Goal: Information Seeking & Learning: Learn about a topic

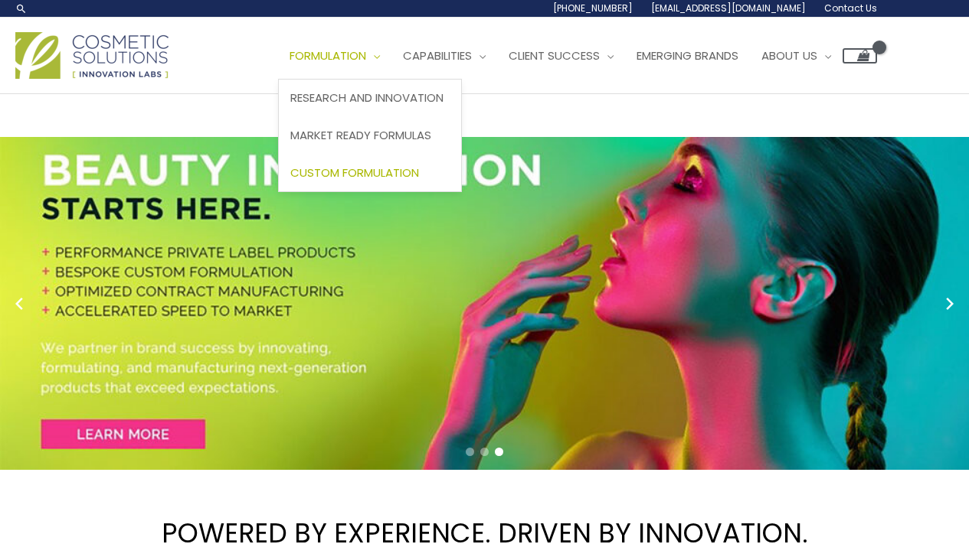
click at [290, 181] on span "Custom Formulation" at bounding box center [354, 173] width 129 height 16
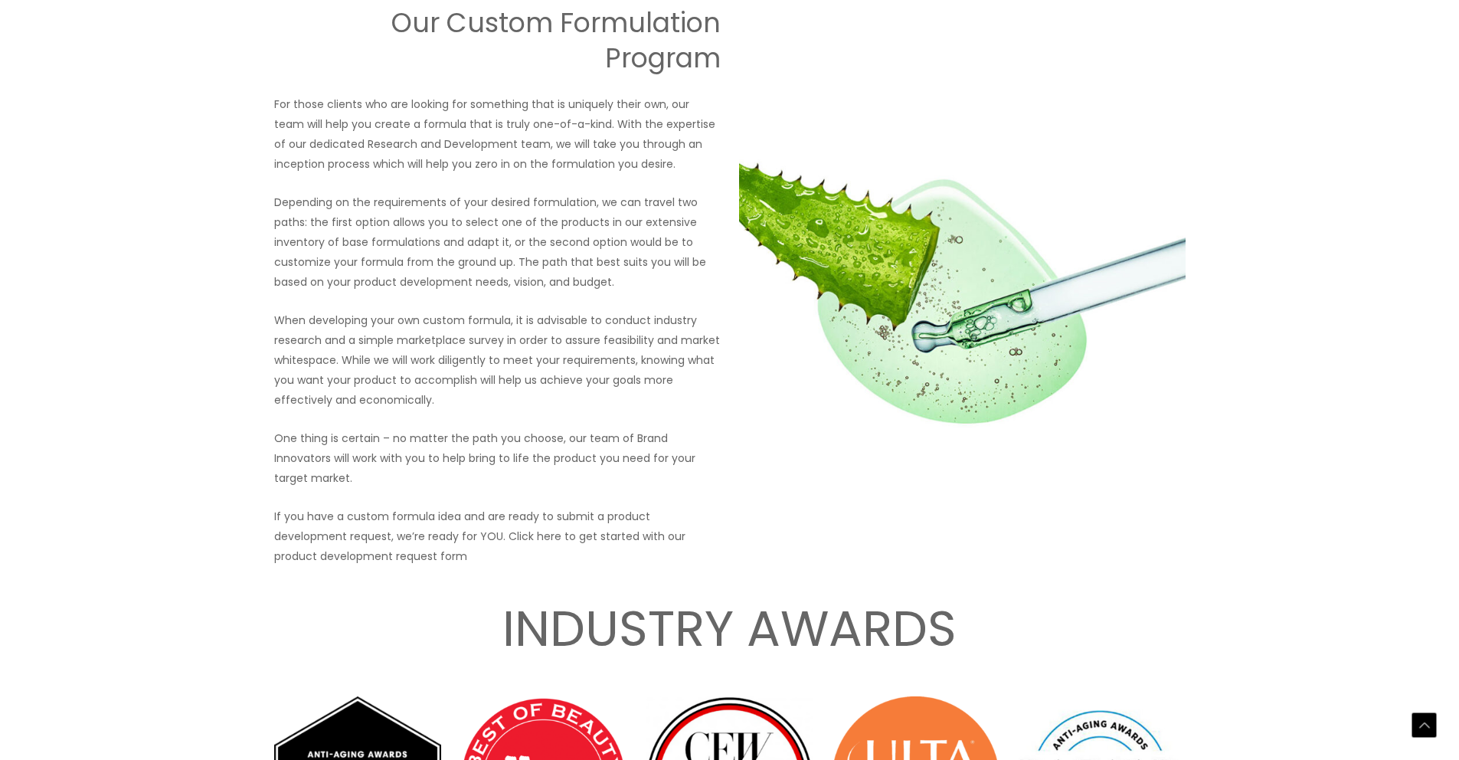
scroll to position [2478, 0]
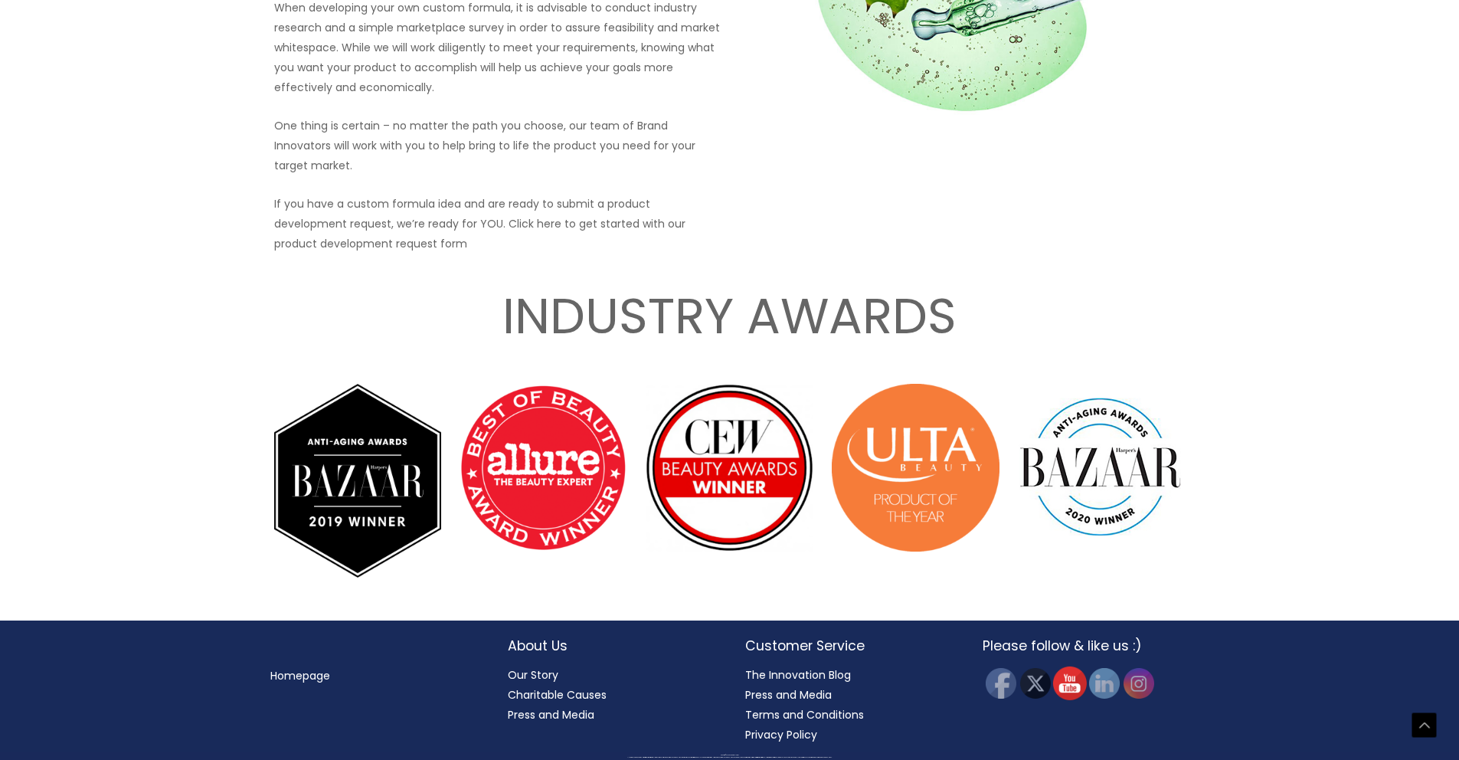
click at [968, 544] on img at bounding box center [1069, 683] width 34 height 34
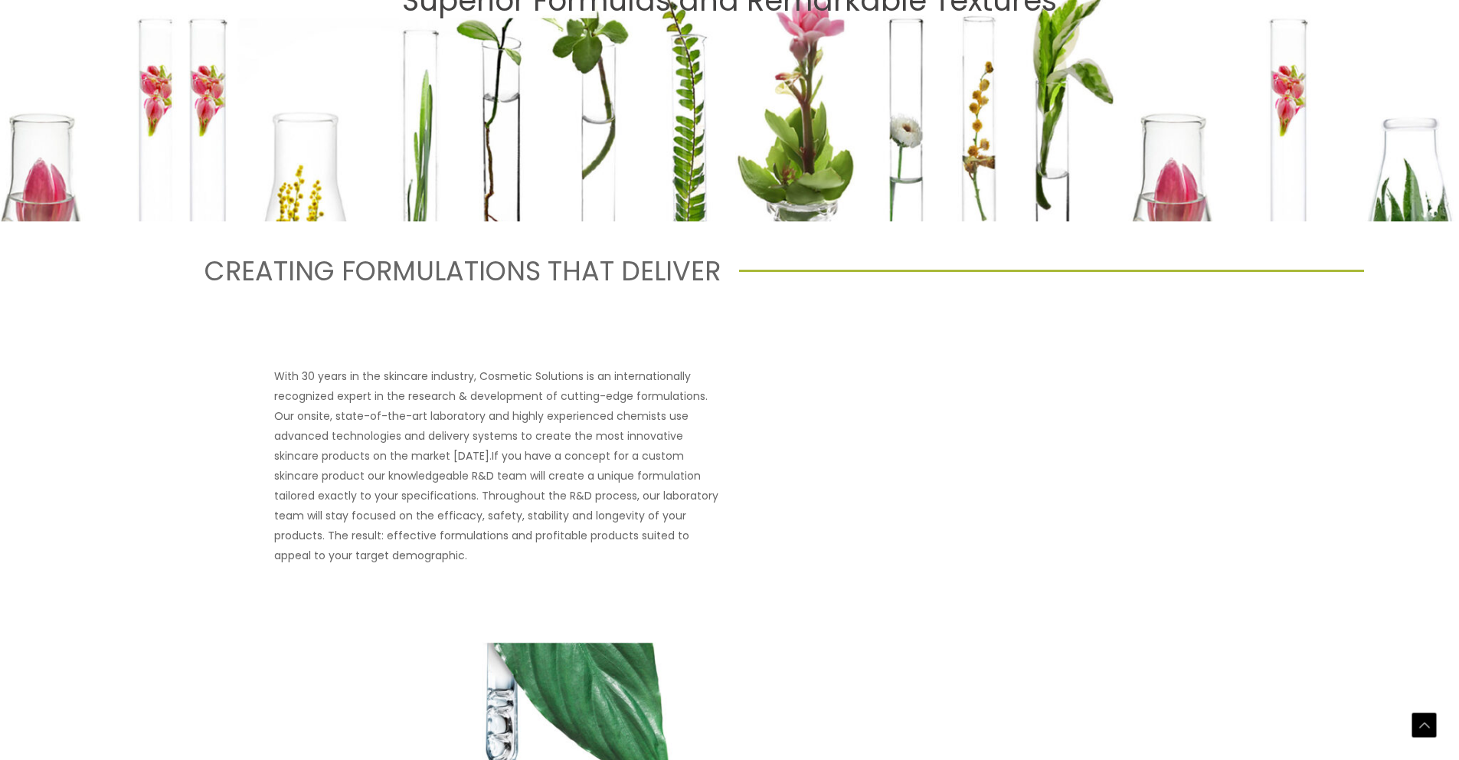
scroll to position [0, 0]
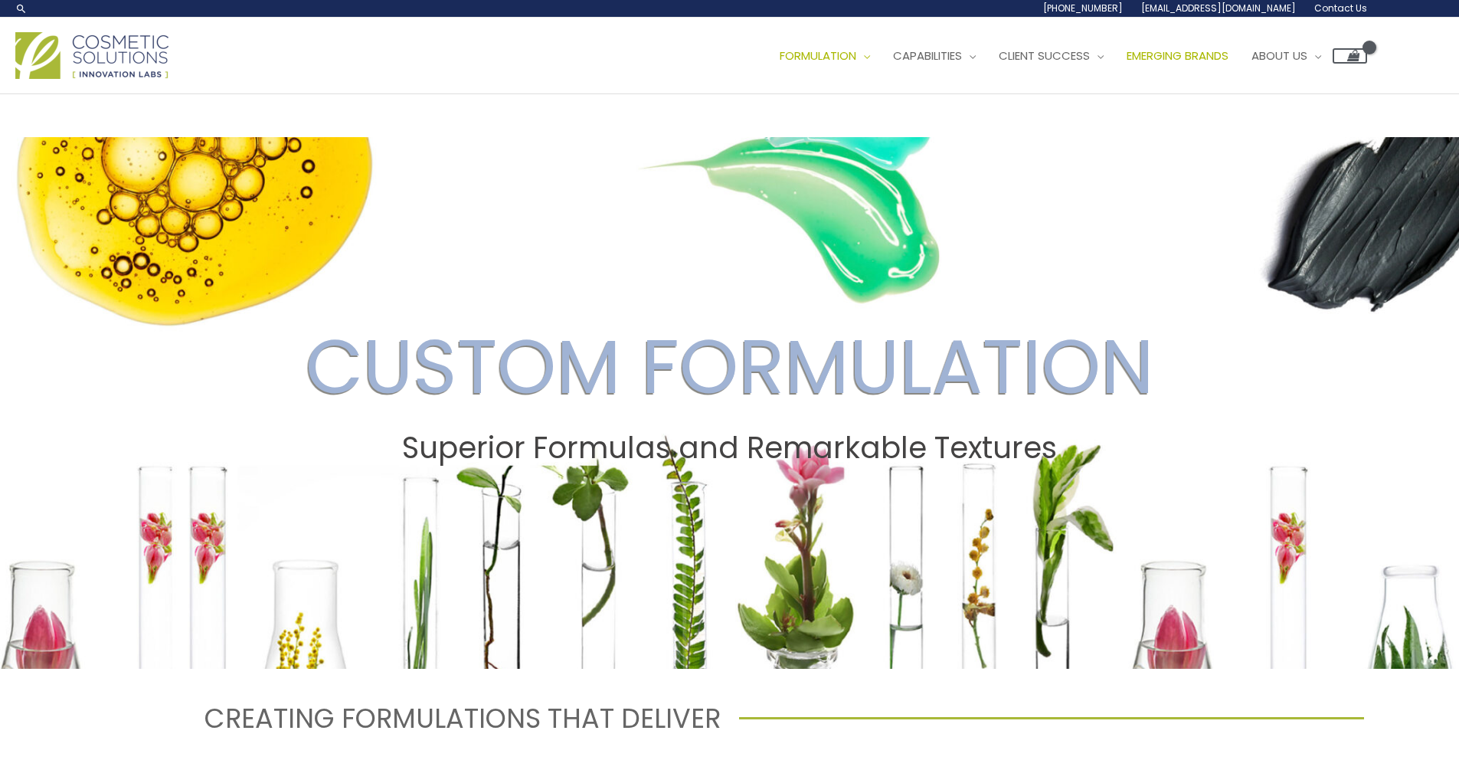
click at [968, 64] on span "Emerging Brands" at bounding box center [1177, 55] width 102 height 16
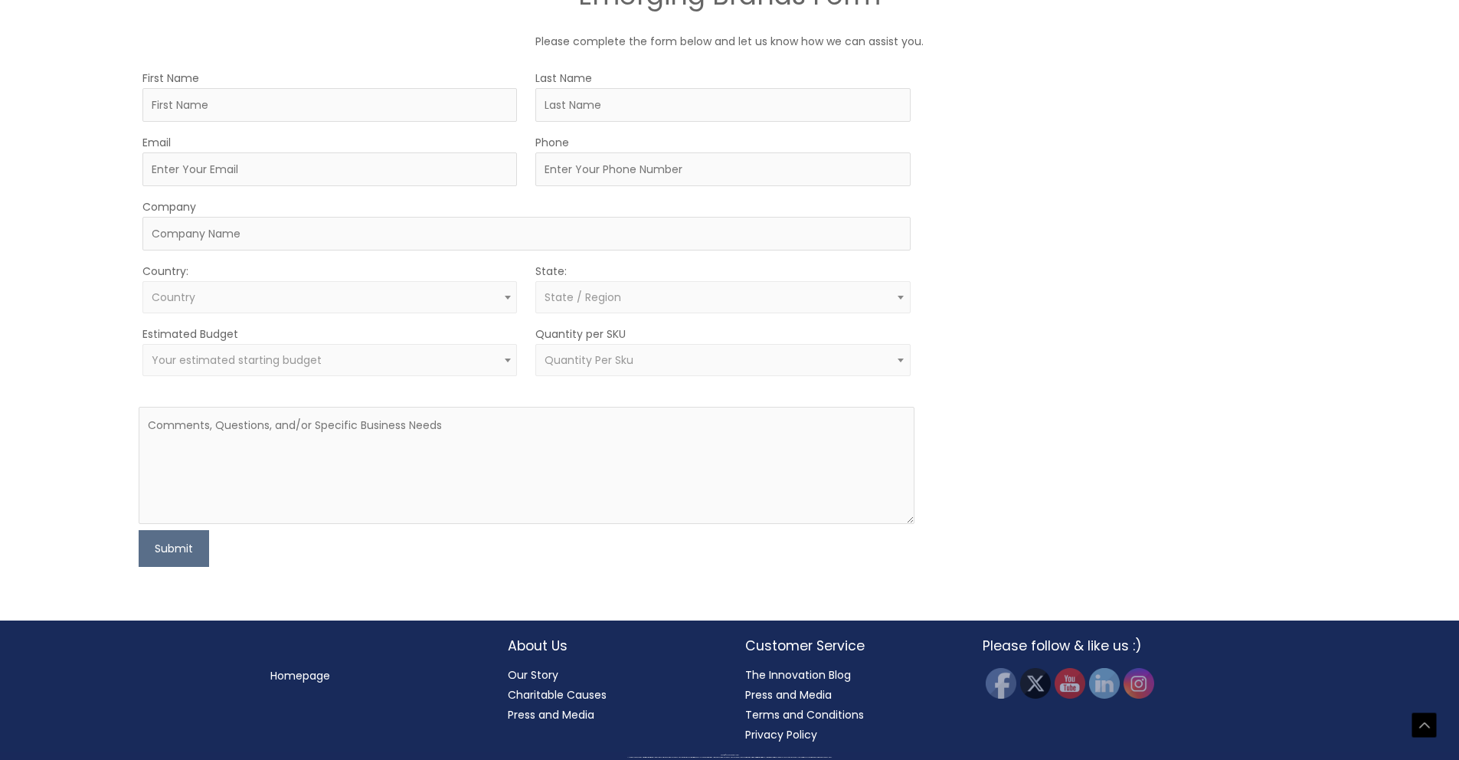
scroll to position [1220, 0]
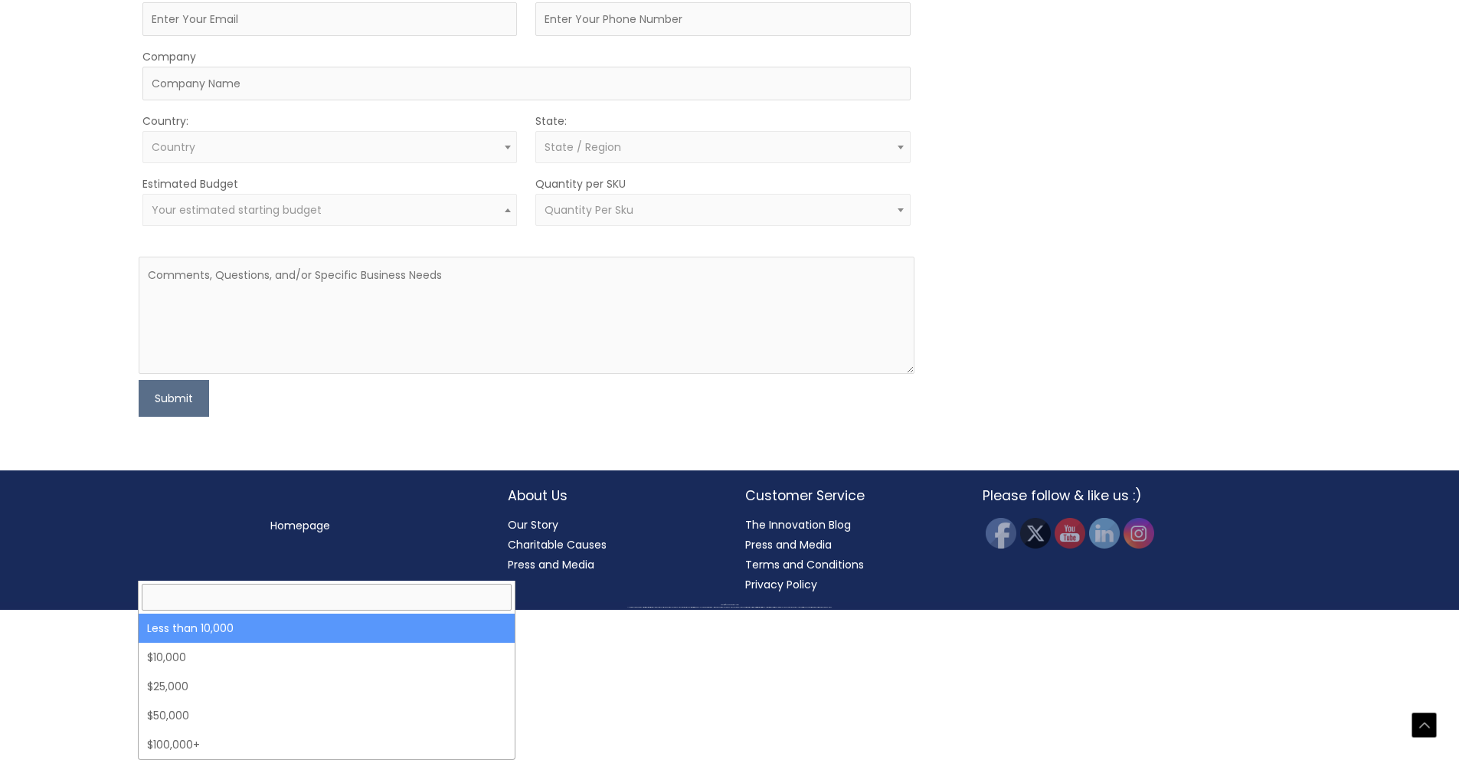
click at [483, 217] on span "Your estimated starting budget" at bounding box center [330, 210] width 357 height 15
click at [1021, 278] on div "MOQ TRIGGER STEP 2 TRIGGER" at bounding box center [1126, 167] width 387 height 498
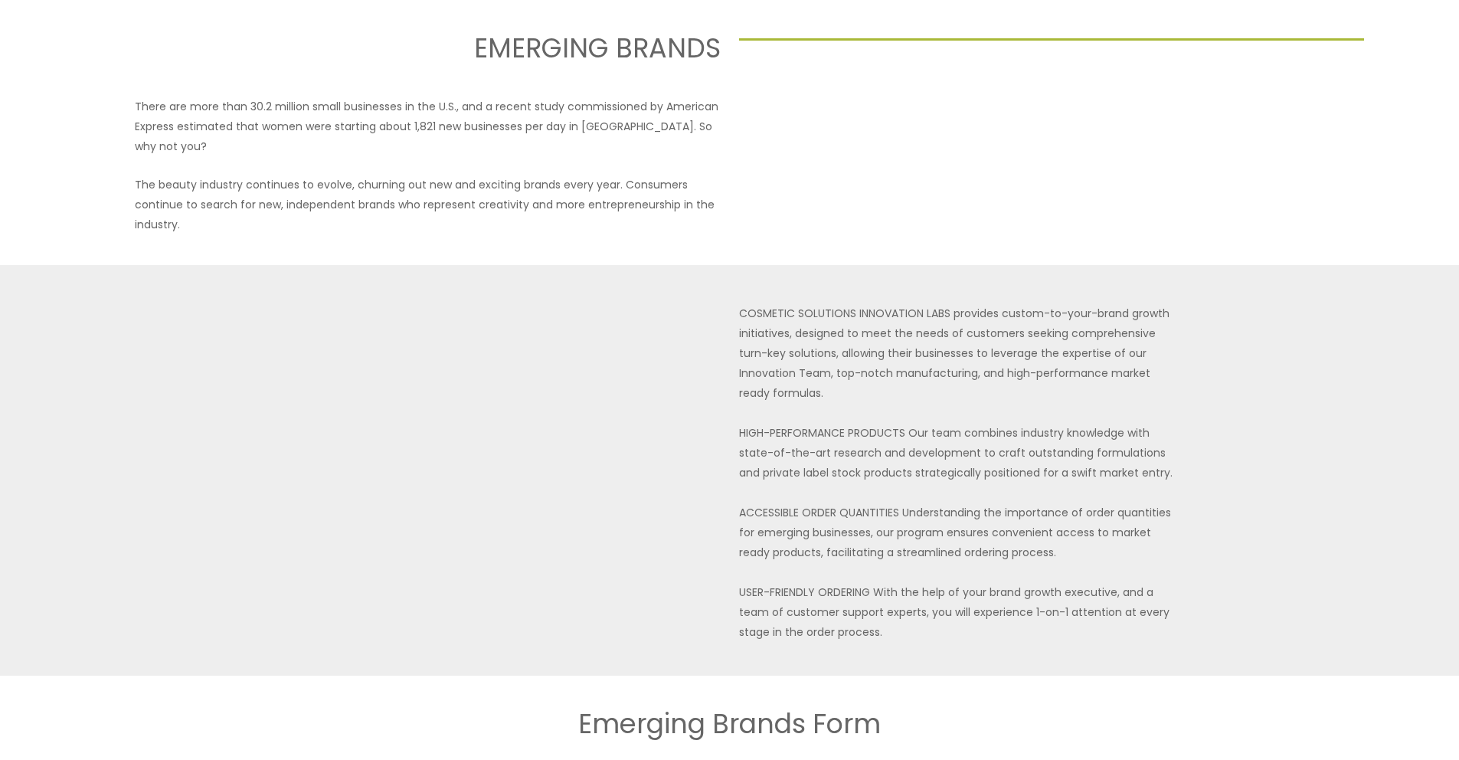
scroll to position [0, 0]
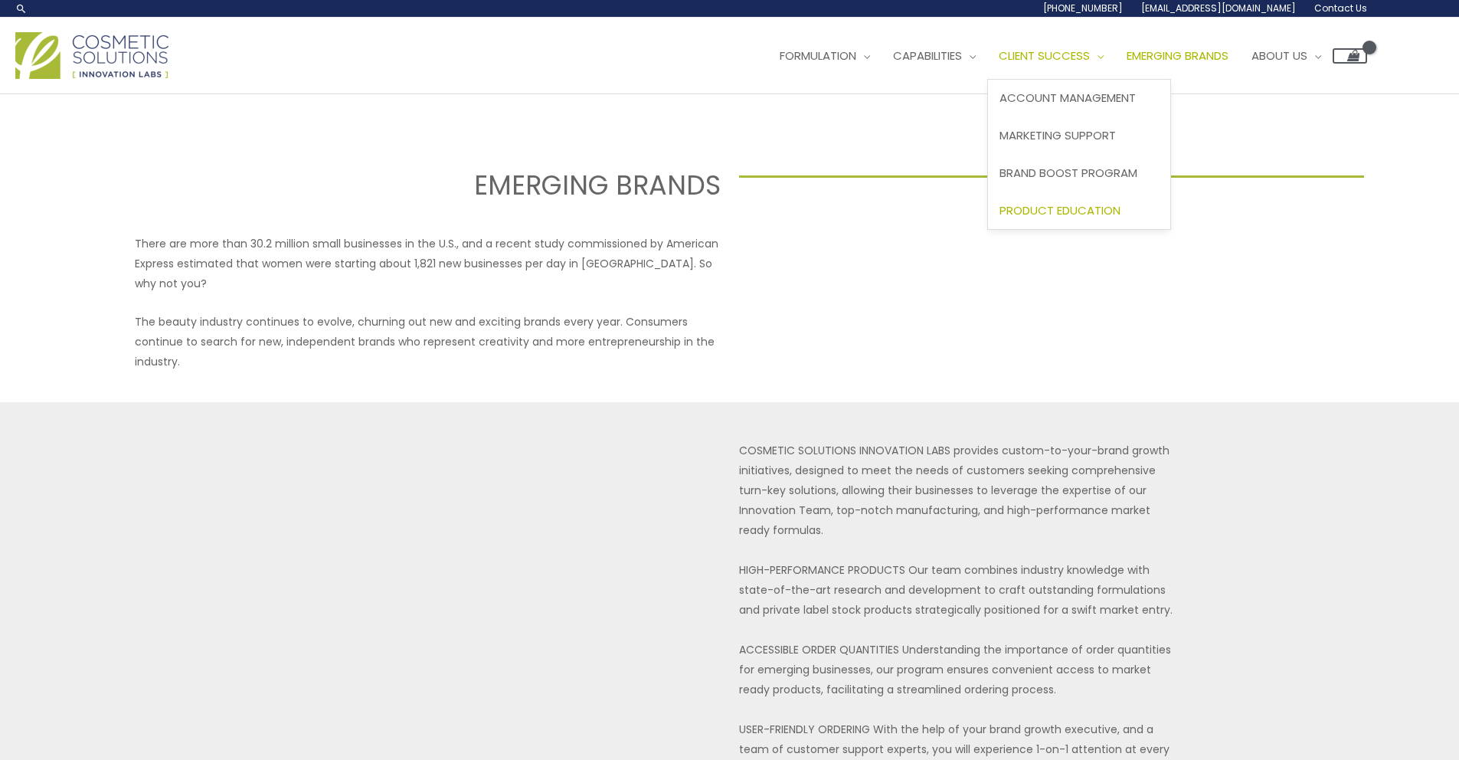
click at [999, 218] on span "Product Education" at bounding box center [1059, 210] width 121 height 16
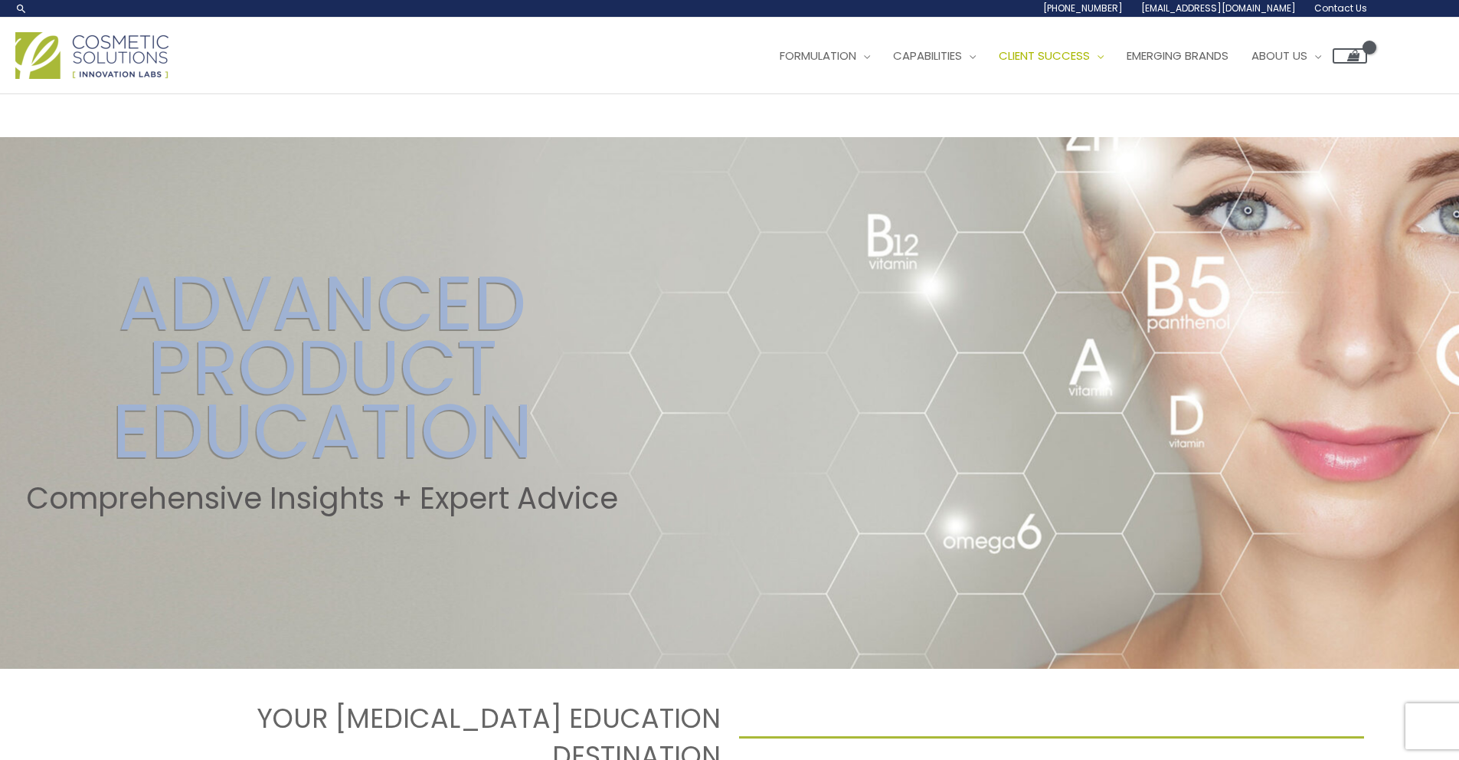
click at [428, 83] on div "Main Menu Formulation Menu Toggle Research and Innovation Market Ready Formulas…" at bounding box center [690, 55] width 1351 height 54
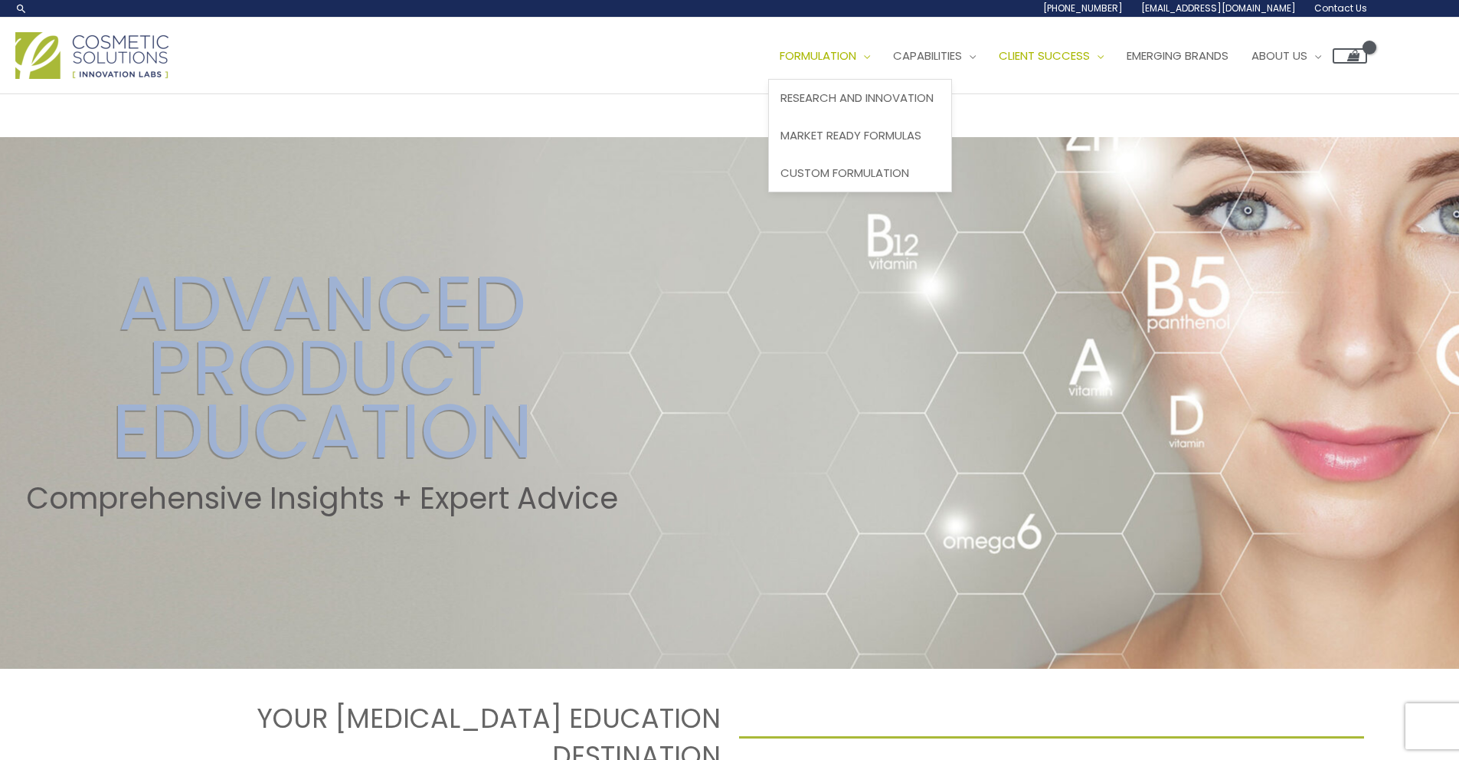
click at [779, 64] on span "Formulation" at bounding box center [817, 55] width 77 height 16
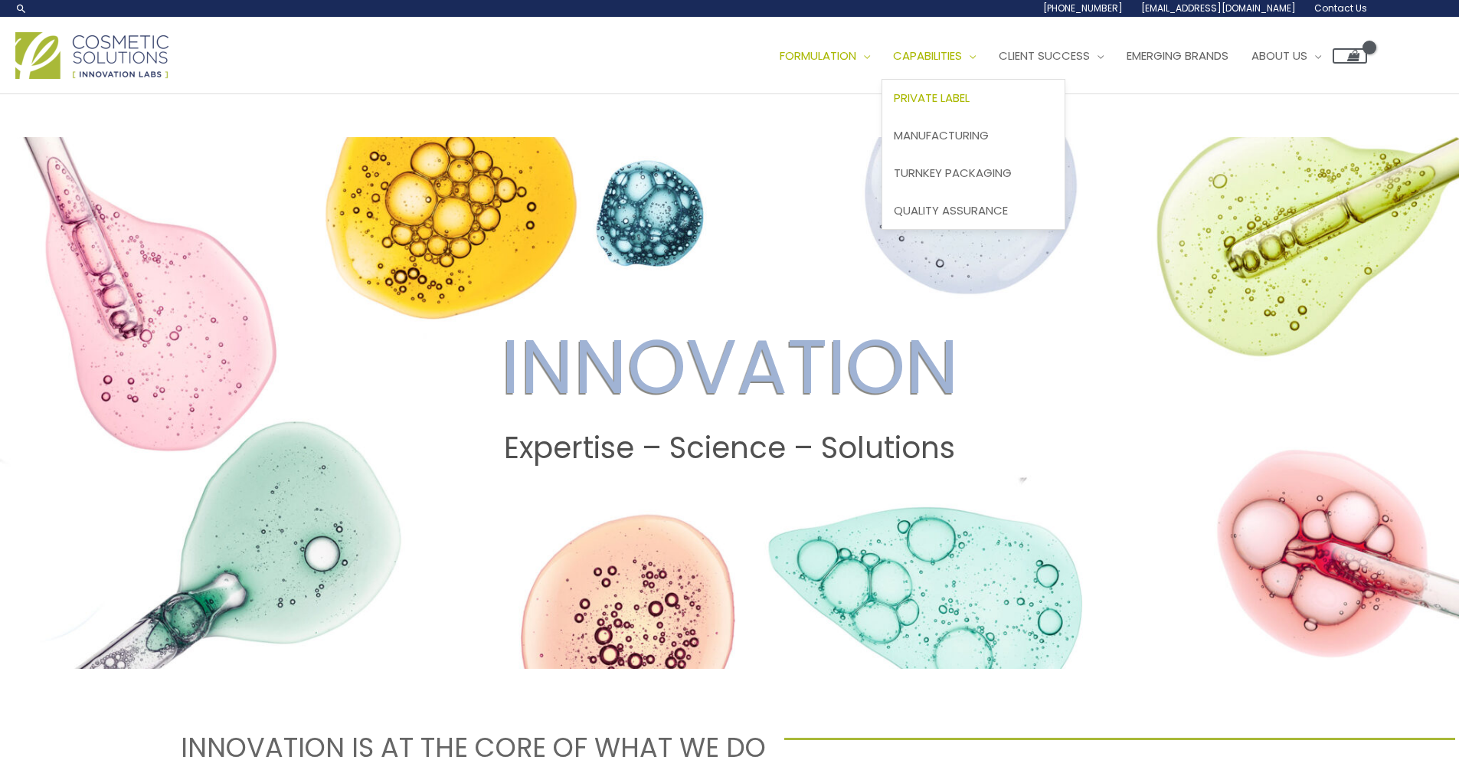
click at [882, 117] on link "Private Label" at bounding box center [973, 99] width 182 height 38
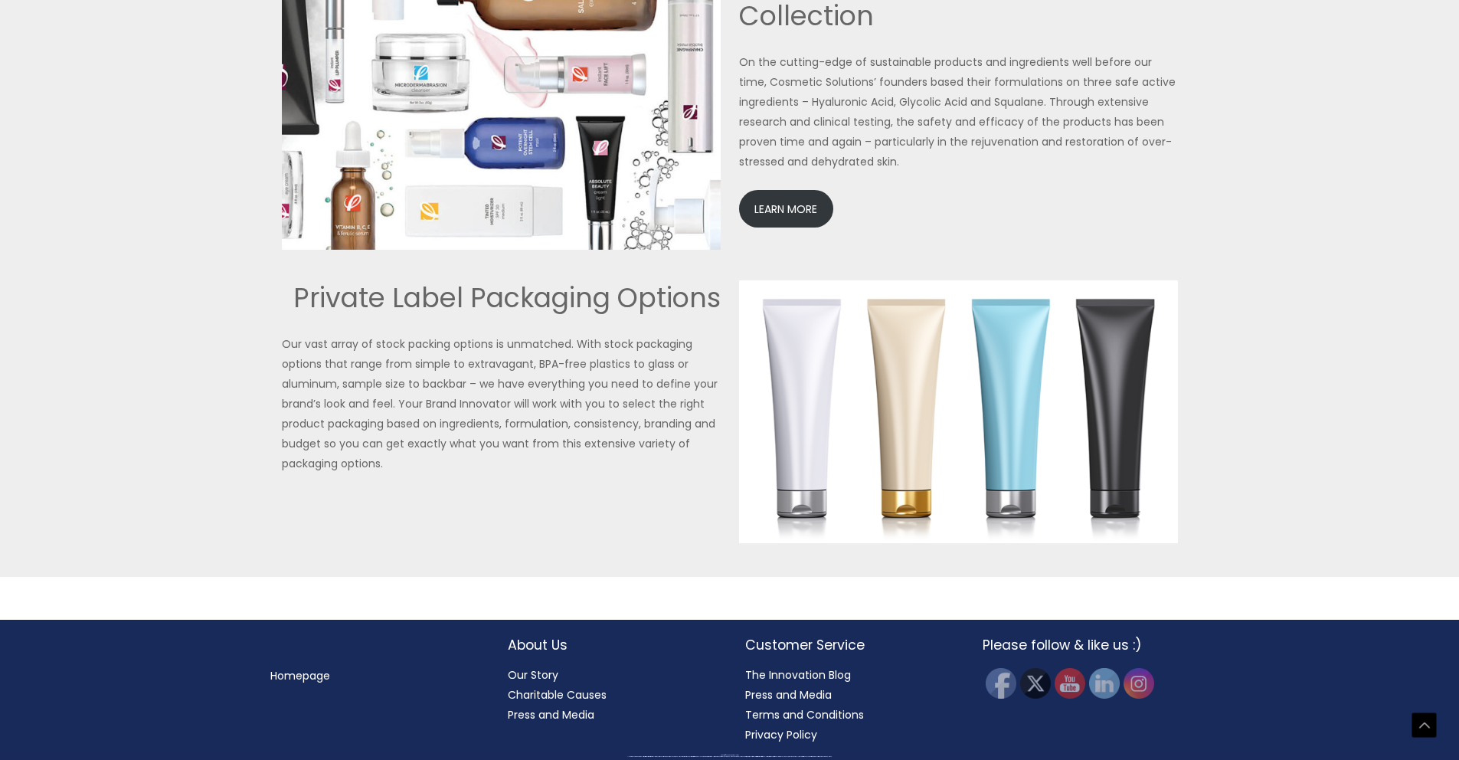
scroll to position [3749, 0]
click at [1074, 688] on img at bounding box center [1069, 683] width 34 height 34
click at [1006, 689] on img at bounding box center [1000, 683] width 34 height 34
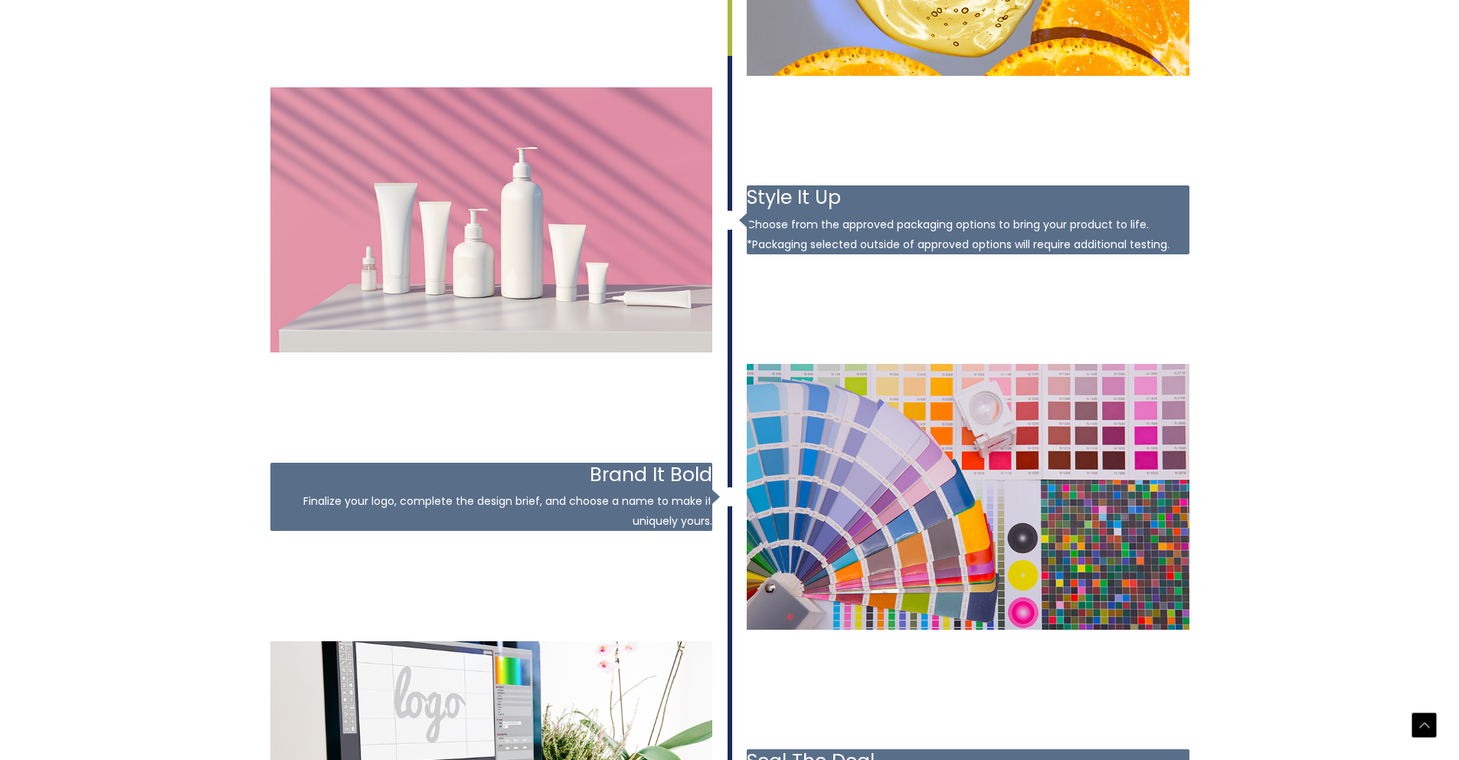
scroll to position [2011, 0]
